Goal: Information Seeking & Learning: Learn about a topic

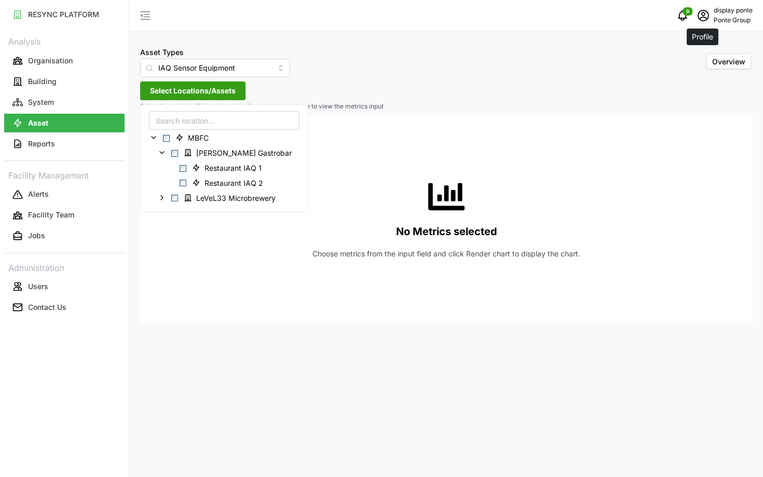
click at [706, 20] on icon "schedule" at bounding box center [703, 15] width 11 height 11
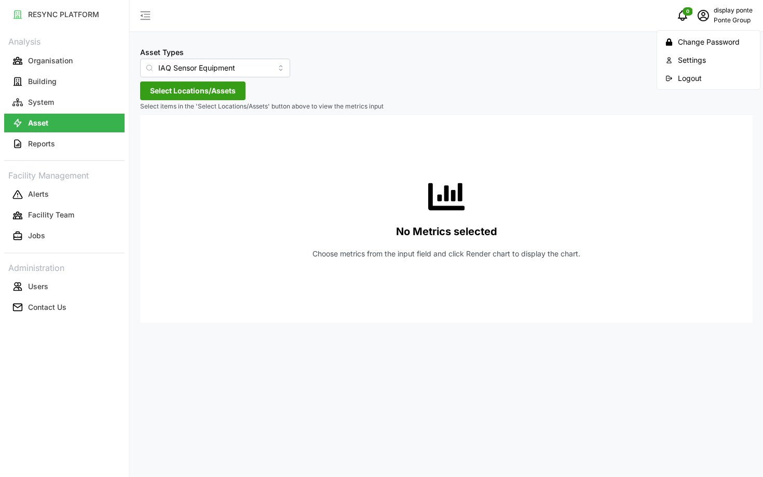
click at [698, 77] on div "Logout" at bounding box center [715, 78] width 74 height 11
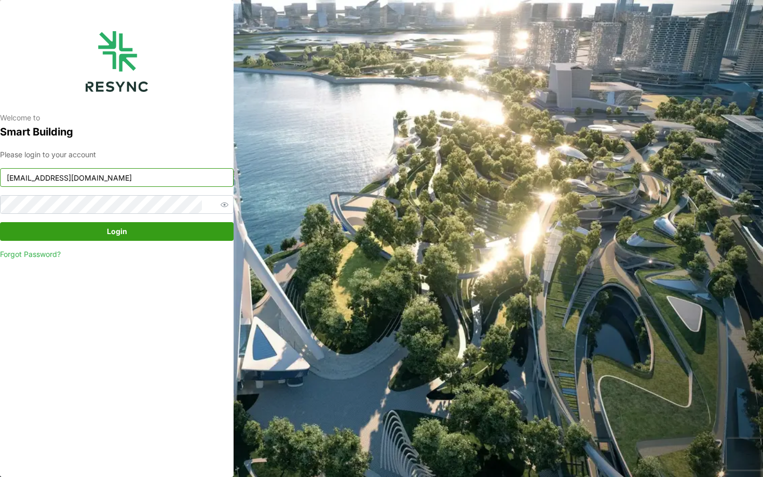
click at [167, 177] on input "ponte_group_display@resynctech.com" at bounding box center [117, 177] width 234 height 19
type input "ciputra_display@resynctech.com"
click at [172, 221] on div "Please login to your account ciputra_display@resynctech.com Login Forgot Passwo…" at bounding box center [117, 204] width 234 height 111
click at [170, 223] on span "Login" at bounding box center [117, 232] width 214 height 18
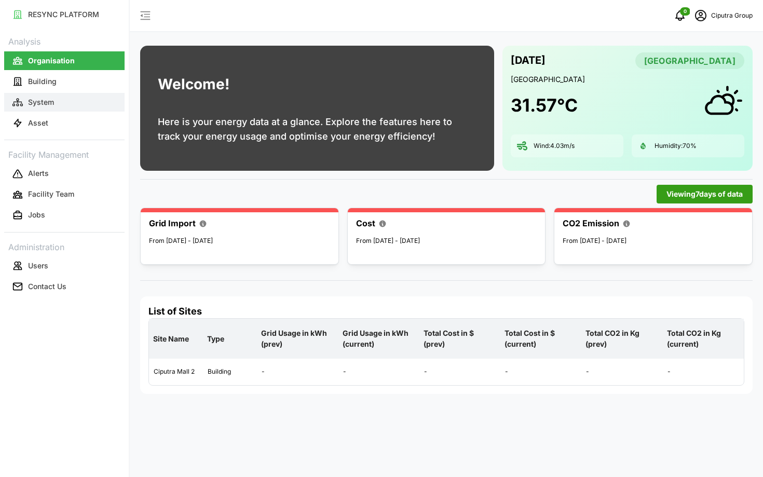
click at [28, 106] on p "System" at bounding box center [41, 102] width 26 height 10
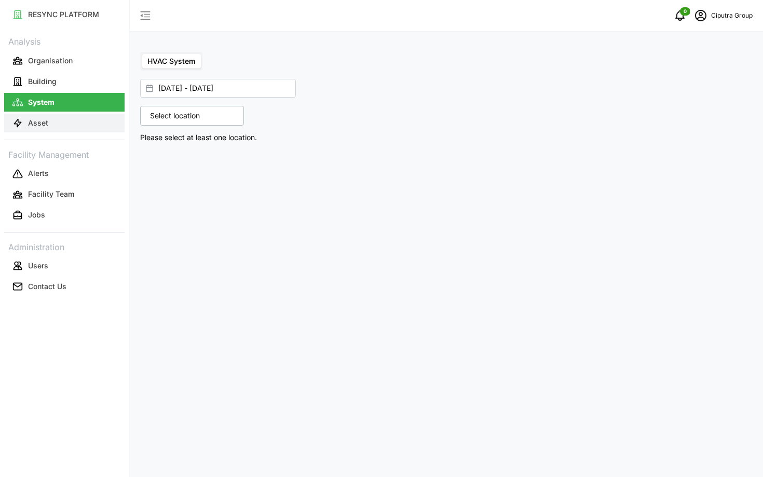
click at [33, 123] on p "Asset" at bounding box center [38, 123] width 20 height 10
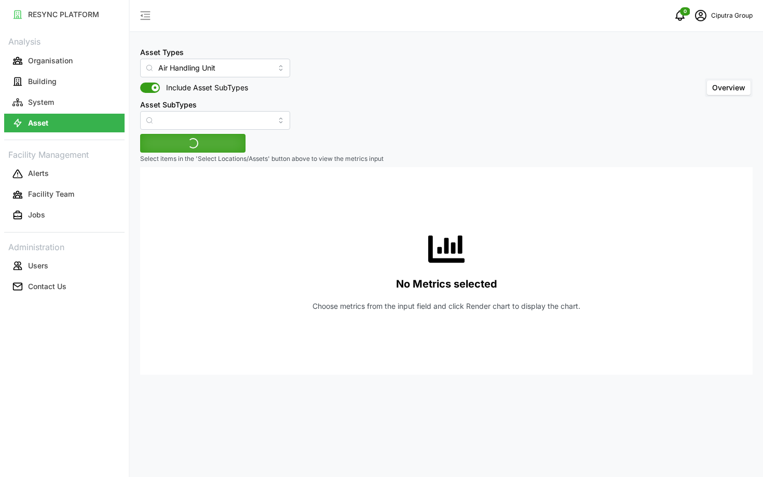
click at [211, 98] on div "Asset SubTypes" at bounding box center [215, 114] width 150 height 32
click at [203, 76] on input "Air Handling Unit" at bounding box center [215, 68] width 150 height 19
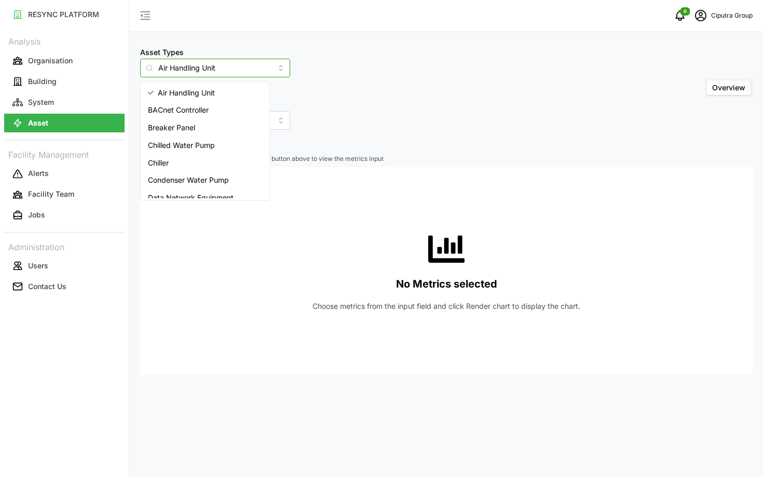
click at [189, 161] on div "Chiller" at bounding box center [205, 163] width 125 height 18
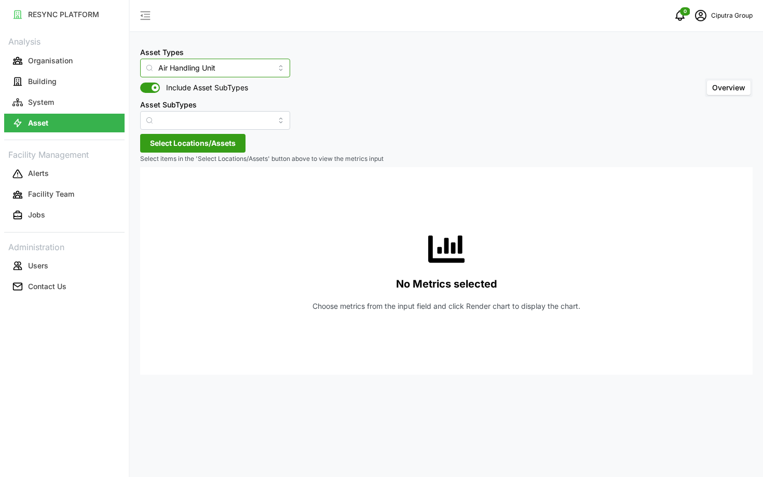
type input "Chiller"
click at [203, 147] on span "Select Locations/Assets" at bounding box center [193, 143] width 86 height 18
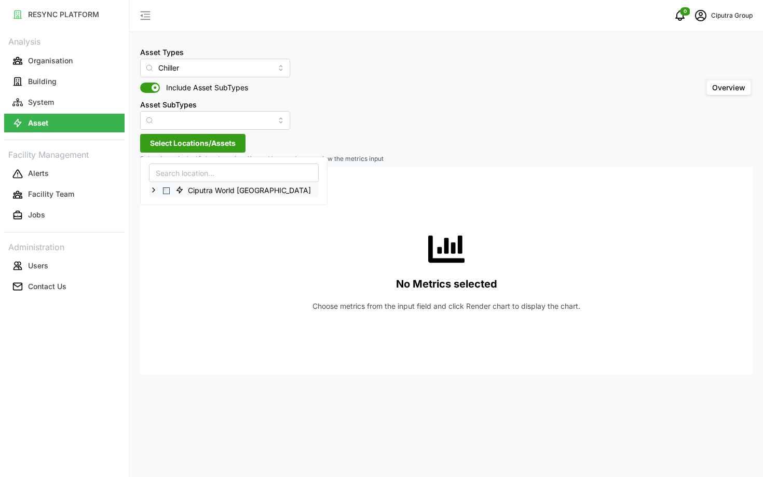
click at [168, 192] on span "Select Ciputra World Surabaya" at bounding box center [166, 190] width 7 height 7
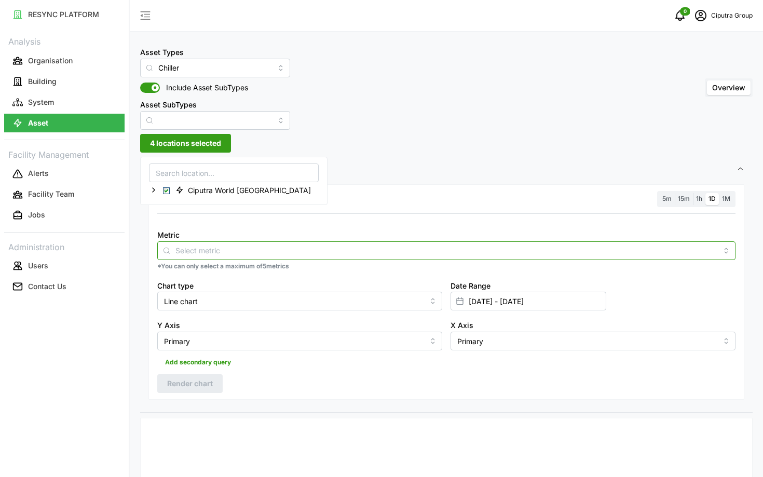
click at [249, 248] on input "Metric" at bounding box center [446, 249] width 542 height 11
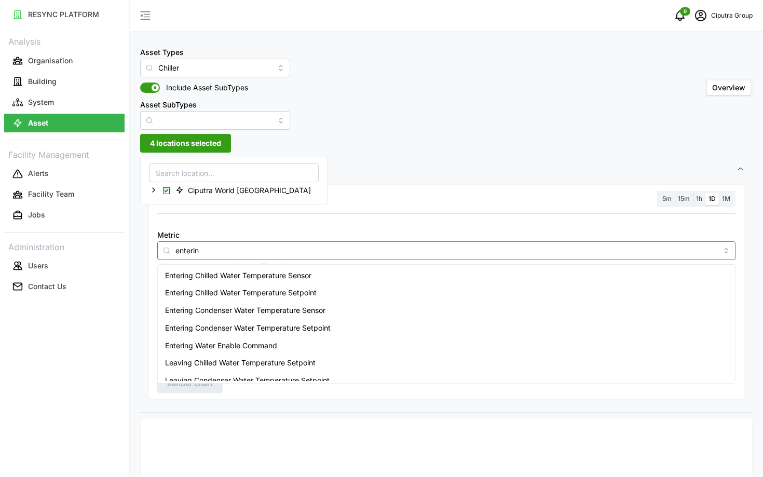
type input "entering"
click at [265, 290] on span "Entering Chilled Water Temperature Setpoint" at bounding box center [241, 292] width 152 height 11
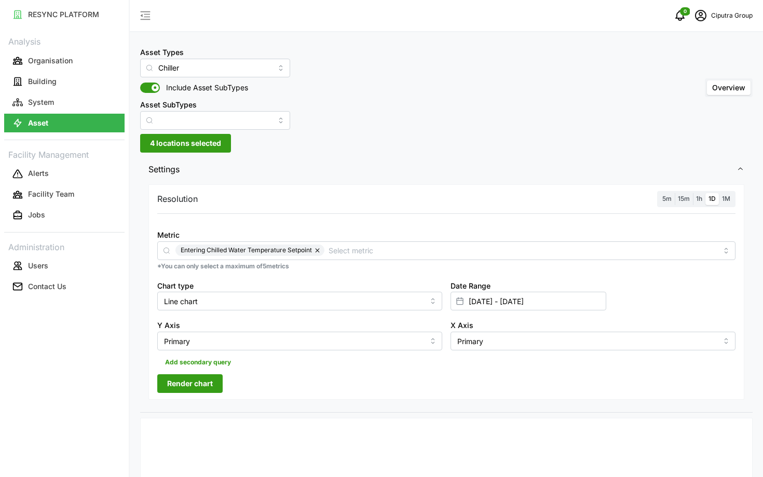
click at [671, 203] on label "5m" at bounding box center [667, 199] width 16 height 12
click at [659, 193] on input "5m" at bounding box center [659, 193] width 0 height 0
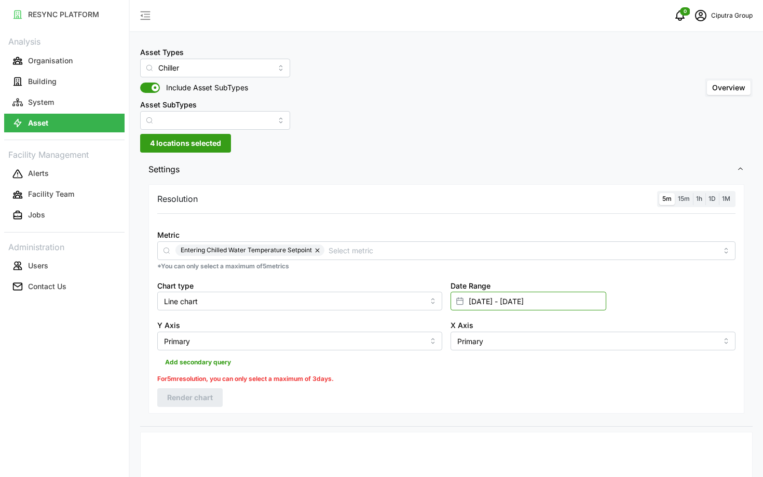
click at [592, 304] on input "01 Sep 2025 - 17 Sep 2025" at bounding box center [528, 301] width 156 height 19
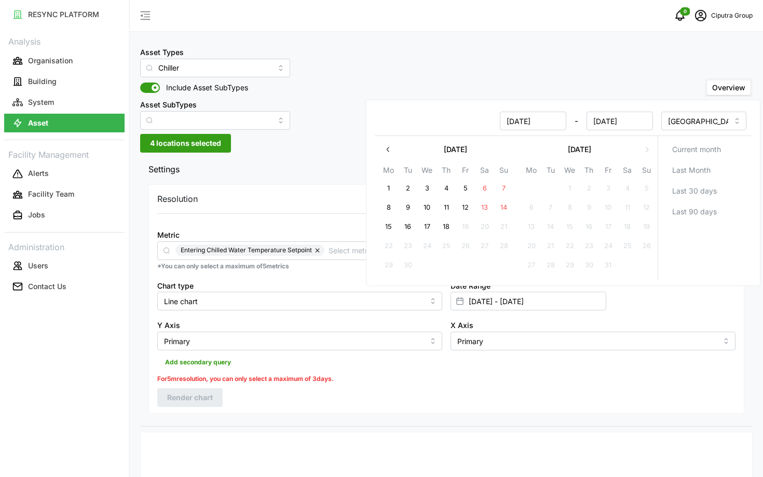
click at [441, 228] on button "18" at bounding box center [446, 226] width 19 height 19
type input "17 Sep 2025 - 18 Sep 2025"
type input "17 Sep 2025"
type input "18 Sep 2025"
click at [441, 228] on button "18" at bounding box center [446, 226] width 19 height 19
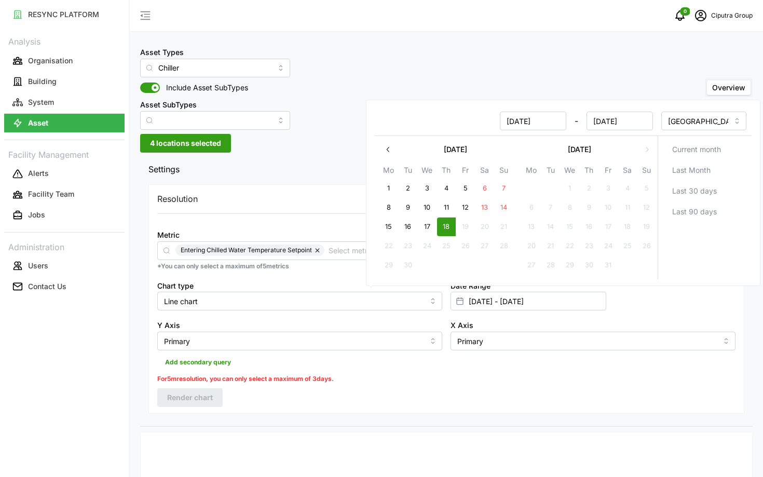
type input "18 Sep 2025 - 18 Sep 2025"
type input "18 Sep 2025"
click at [429, 230] on button "17" at bounding box center [427, 226] width 19 height 19
type input "17 Sep 2025 - 18 Sep 2025"
type input "17 Sep 2025"
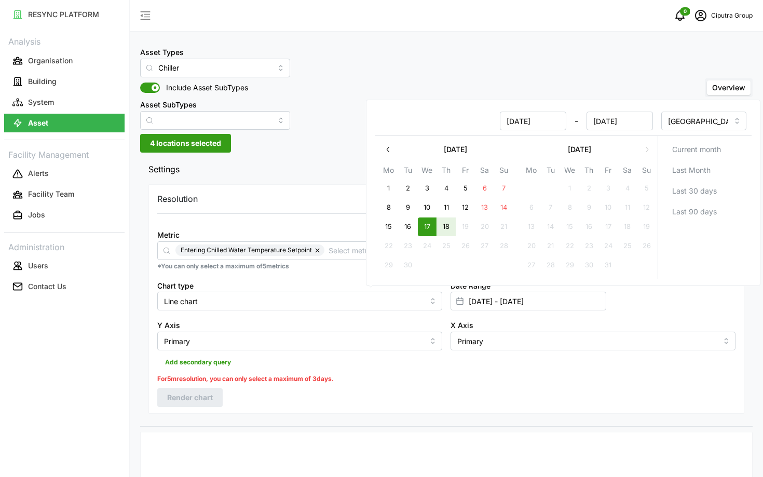
click at [445, 228] on button "18" at bounding box center [446, 226] width 19 height 19
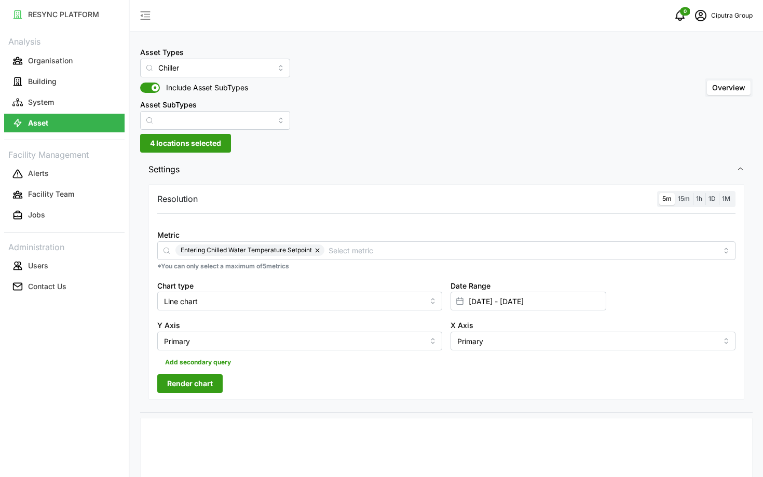
click at [207, 376] on span "Render chart" at bounding box center [190, 384] width 46 height 18
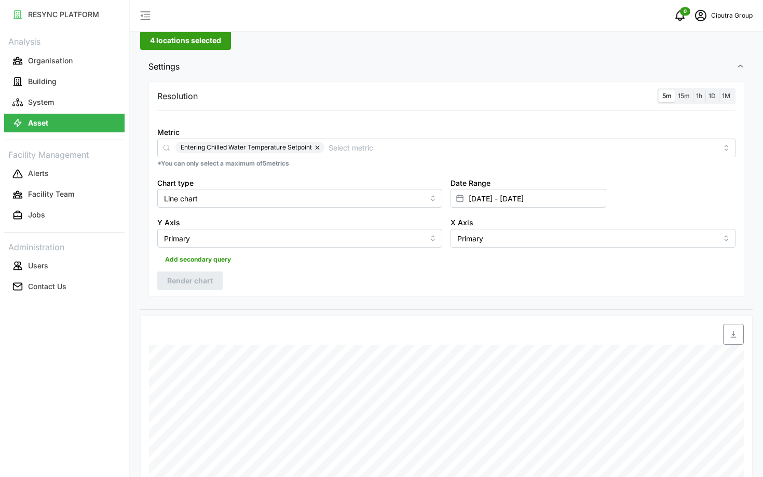
scroll to position [363, 0]
